Goal: Register for event/course

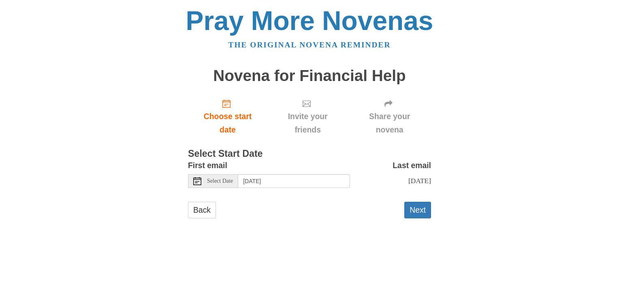
click at [233, 179] on span "Select Date" at bounding box center [220, 181] width 26 height 6
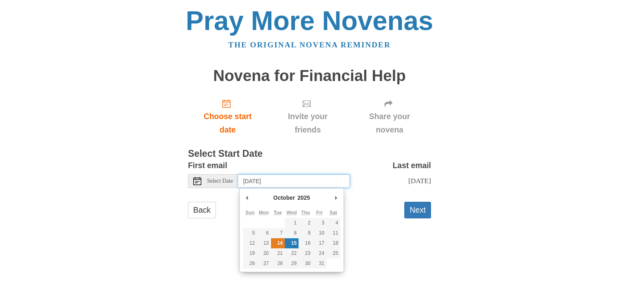
type input "[DATE]"
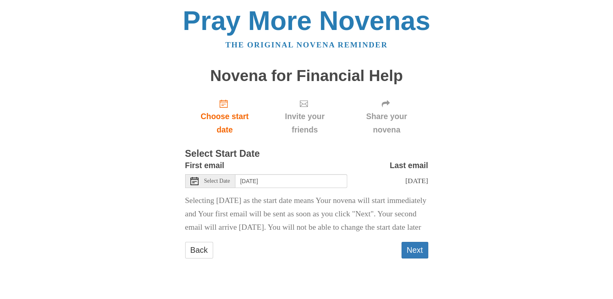
scroll to position [3, 0]
click at [420, 259] on button "Next" at bounding box center [415, 250] width 27 height 17
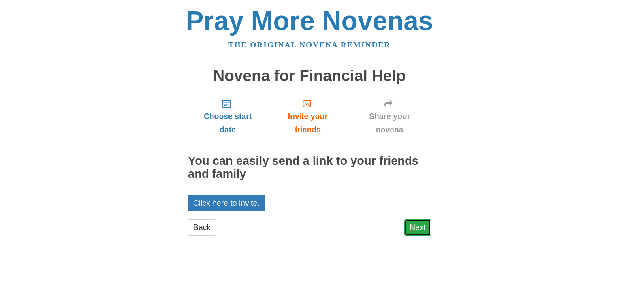
click at [413, 227] on link "Next" at bounding box center [418, 227] width 27 height 17
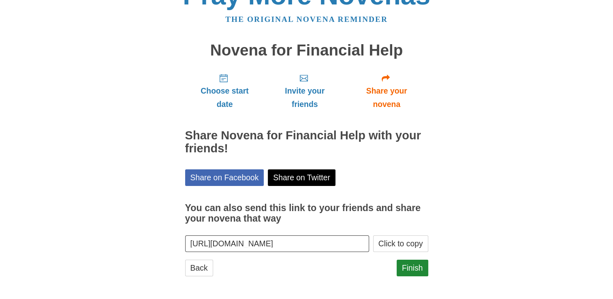
scroll to position [26, 0]
click at [409, 269] on link "Finish" at bounding box center [413, 267] width 32 height 17
